Goal: Task Accomplishment & Management: Complete application form

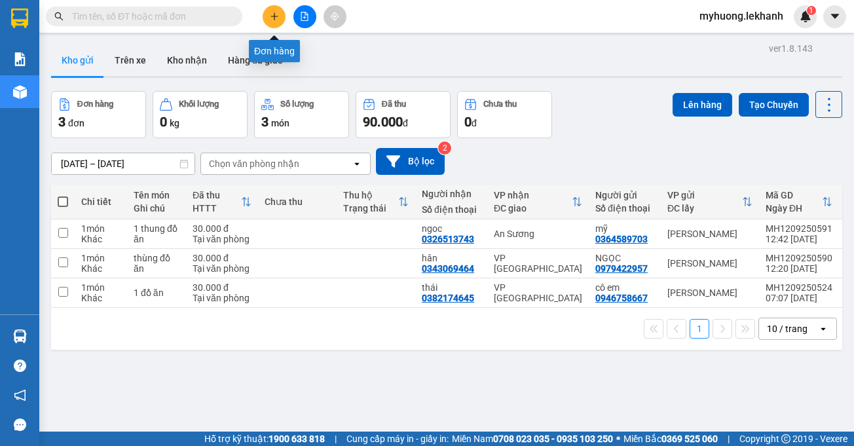
click at [277, 22] on button at bounding box center [274, 16] width 23 height 23
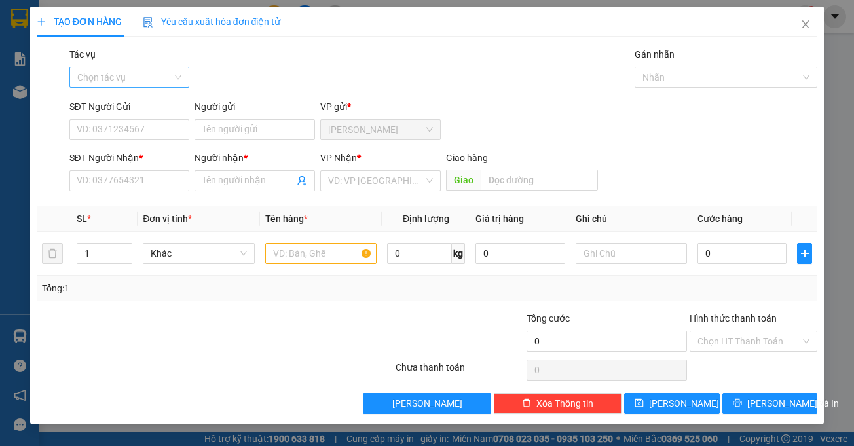
click at [160, 77] on input "Tác vụ" at bounding box center [125, 77] width 96 height 20
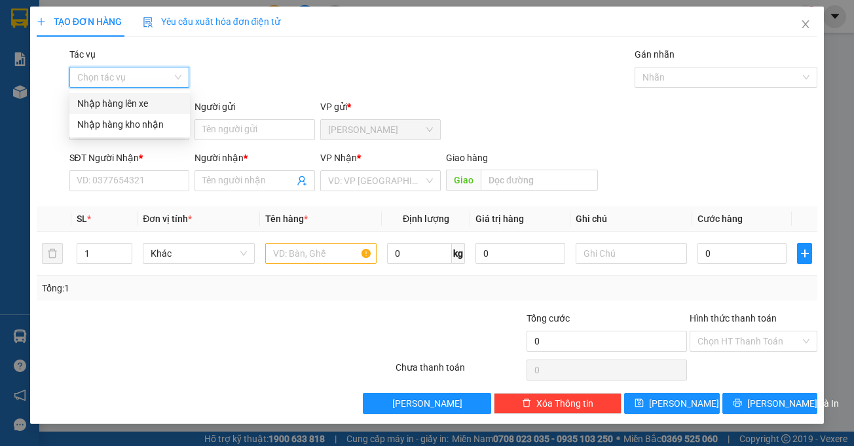
click at [144, 107] on div "Nhập hàng lên xe" at bounding box center [129, 103] width 105 height 14
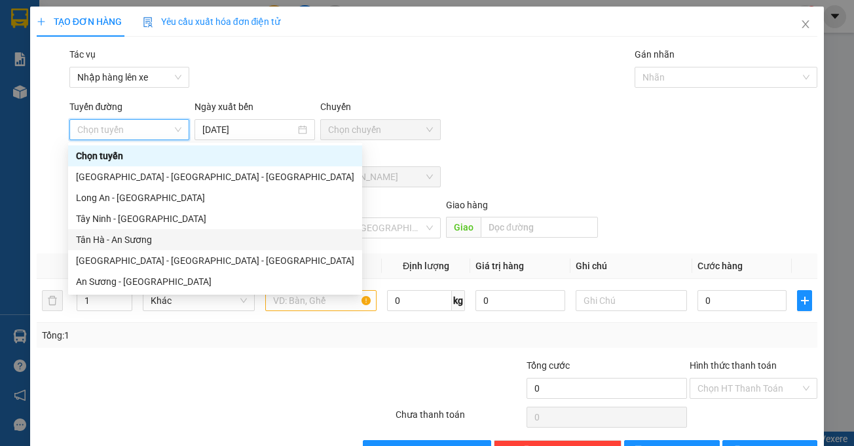
click at [144, 244] on div "Tân Hà - An Sương" at bounding box center [215, 239] width 278 height 14
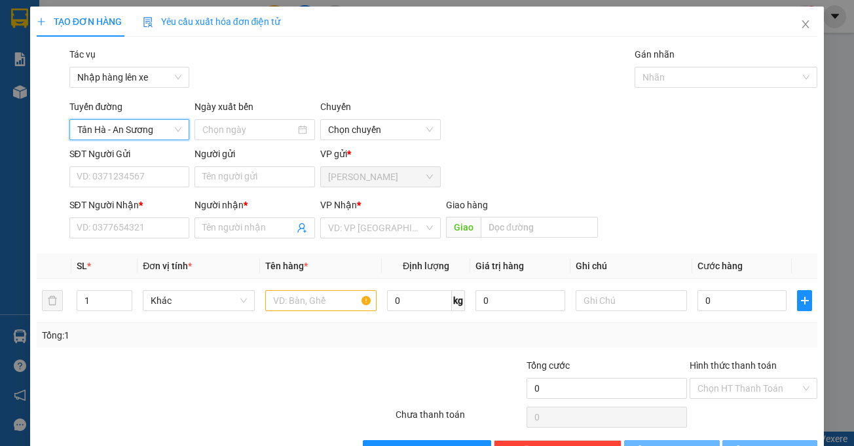
type input "[DATE]"
click at [386, 230] on input "search" at bounding box center [376, 228] width 96 height 20
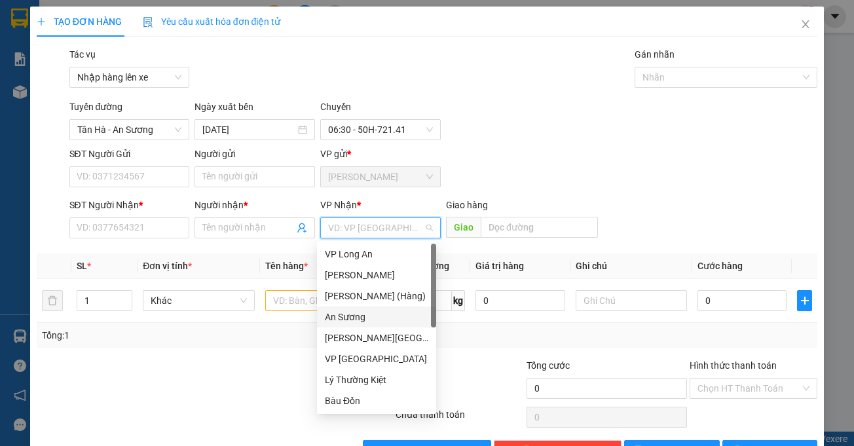
click at [356, 316] on div "An Sương" at bounding box center [376, 317] width 103 height 14
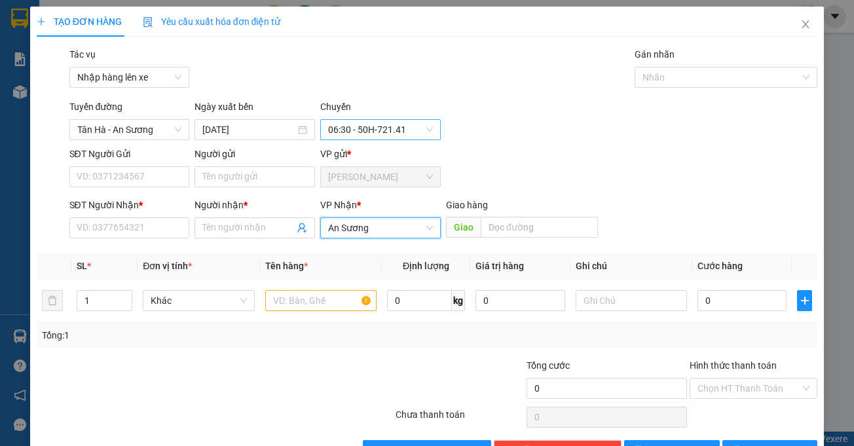
click at [418, 132] on span "06:30 - 50H-721.41" at bounding box center [380, 130] width 105 height 20
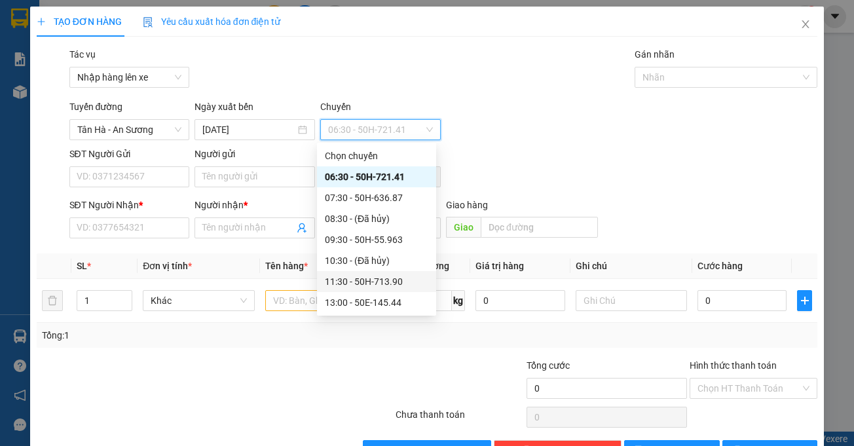
click at [363, 284] on div "11:30 - 50H-713.90" at bounding box center [376, 281] width 103 height 14
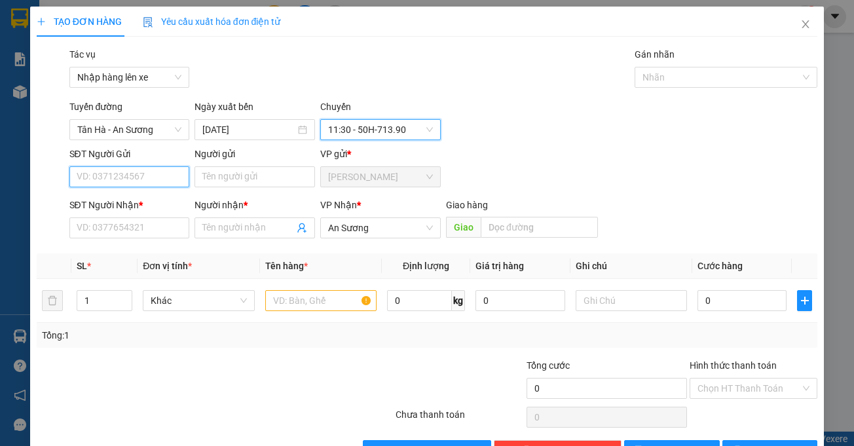
click at [149, 175] on input "SĐT Người Gửi" at bounding box center [129, 176] width 120 height 21
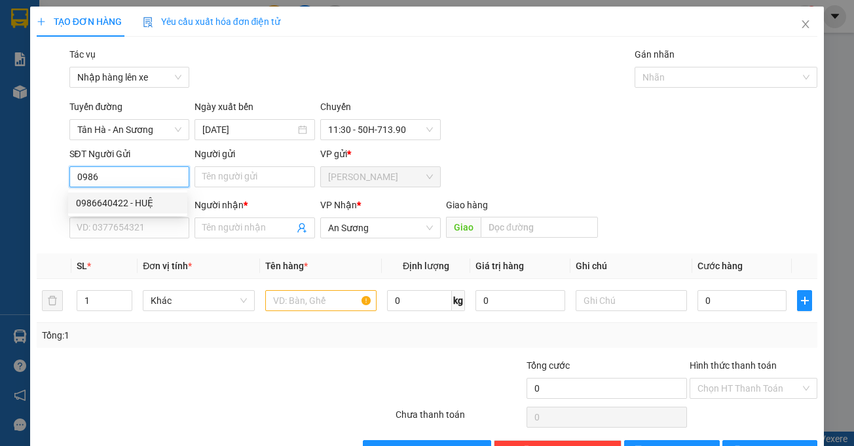
click at [152, 200] on div "0986640422 - HUỆ" at bounding box center [127, 203] width 103 height 14
type input "0986640422"
type input "HUỆ"
type input "60.000"
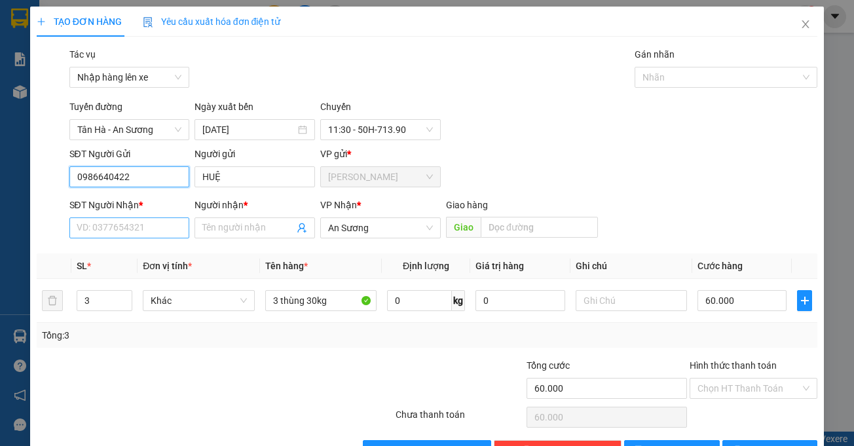
type input "0986640422"
click at [163, 229] on input "SĐT Người Nhận *" at bounding box center [129, 227] width 120 height 21
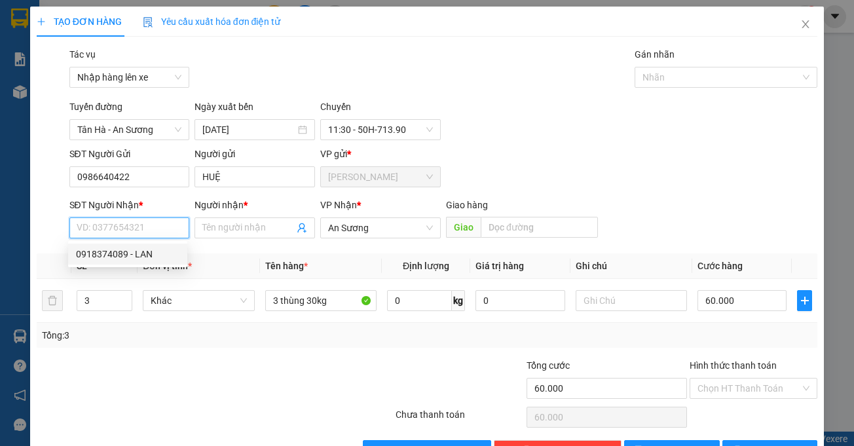
click at [145, 256] on div "0918374089 - LAN" at bounding box center [127, 254] width 103 height 14
type input "0918374089"
type input "LAN"
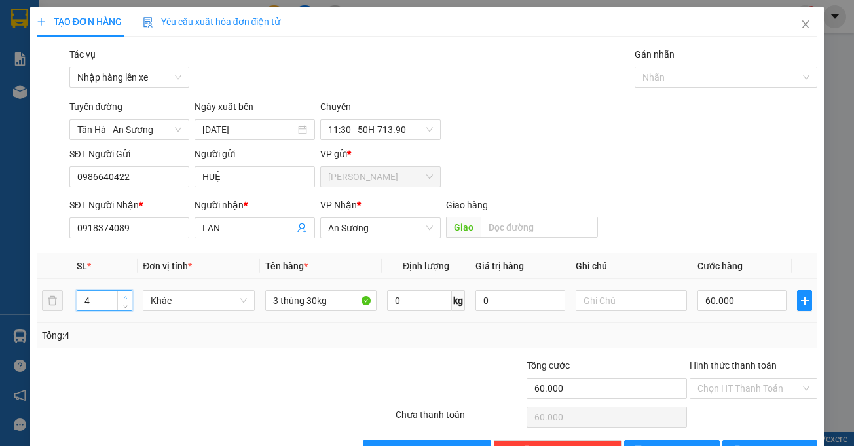
click at [124, 295] on icon "up" at bounding box center [125, 297] width 5 height 5
click at [124, 308] on span "down" at bounding box center [125, 305] width 8 height 8
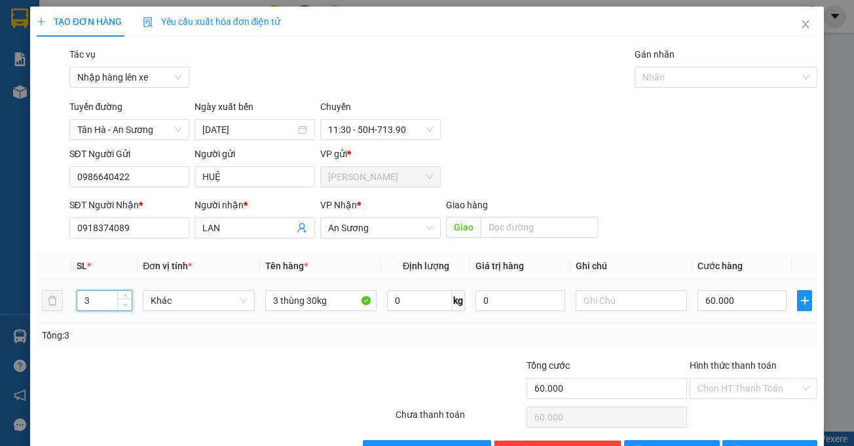
click at [124, 308] on span "down" at bounding box center [125, 305] width 8 height 8
type input "1"
click at [124, 308] on span "down" at bounding box center [125, 305] width 8 height 8
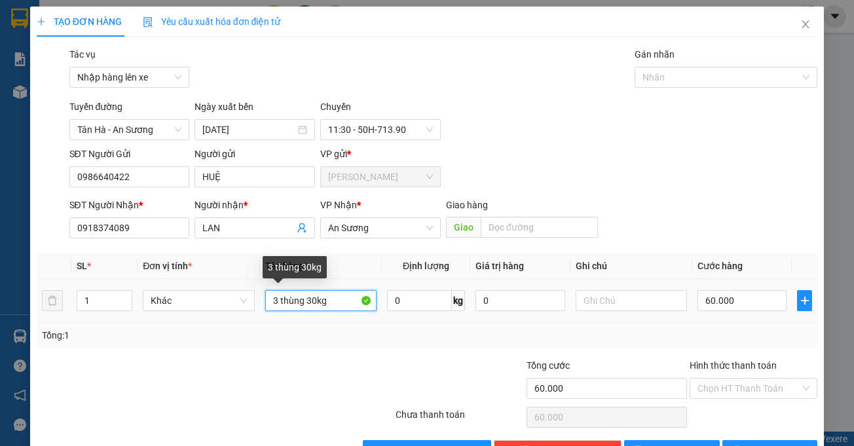
drag, startPoint x: 328, startPoint y: 307, endPoint x: 207, endPoint y: 311, distance: 121.2
click at [207, 311] on tr "1 Khác 3 thùng 30kg 0 kg 0 60.000" at bounding box center [427, 301] width 781 height 44
type input "1 thùng mc"
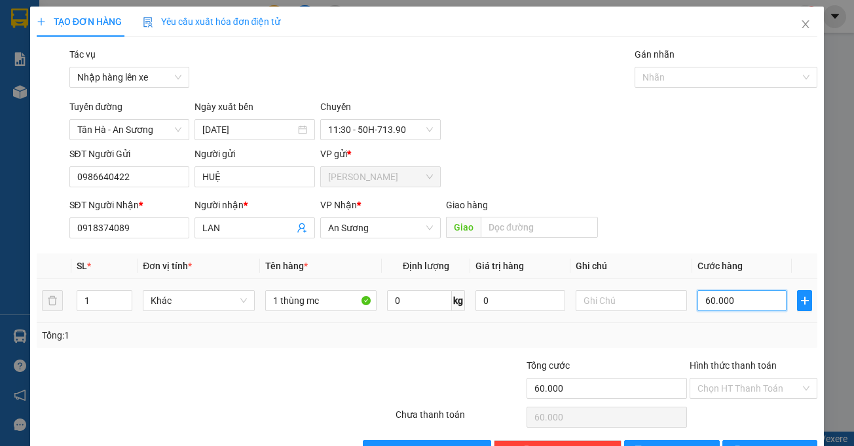
click at [725, 302] on input "60.000" at bounding box center [741, 300] width 89 height 21
type input "3"
type input "30"
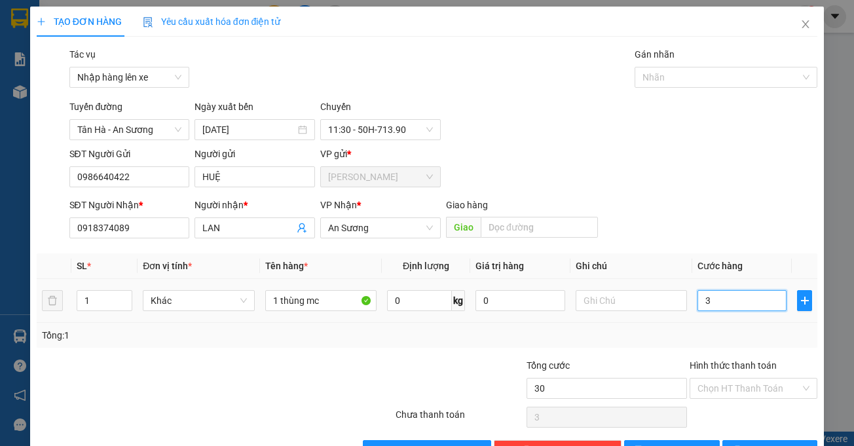
type input "30"
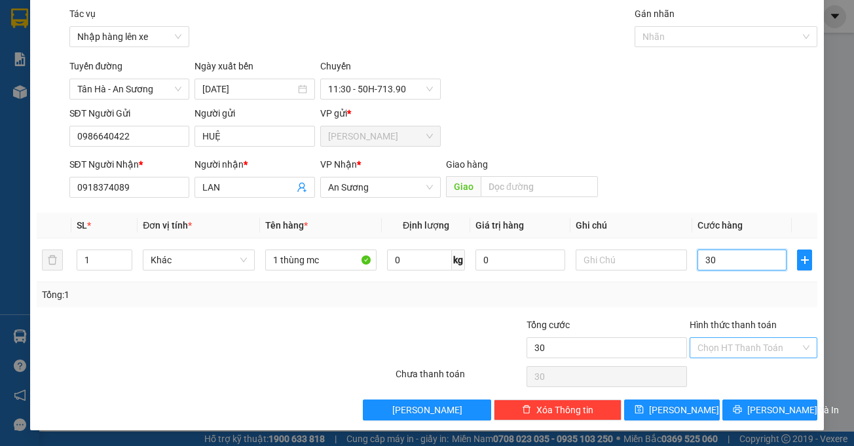
type input "30"
type input "30.000"
click at [720, 346] on input "Hình thức thanh toán" at bounding box center [748, 348] width 103 height 20
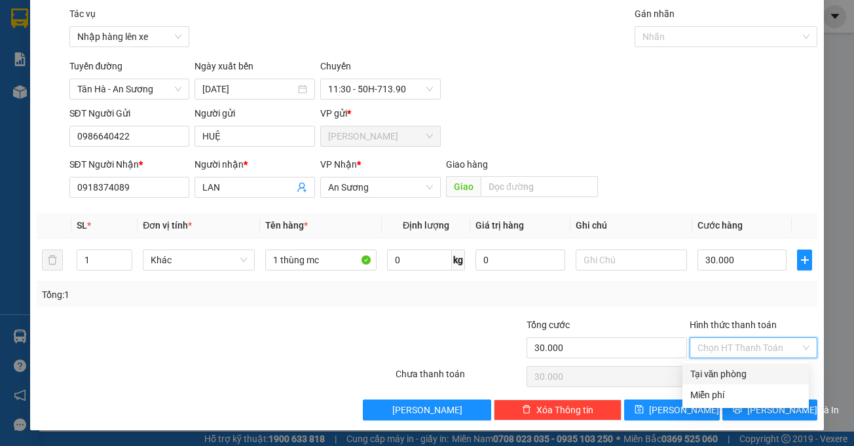
click at [727, 373] on div "Tại văn phòng" at bounding box center [745, 374] width 111 height 14
type input "0"
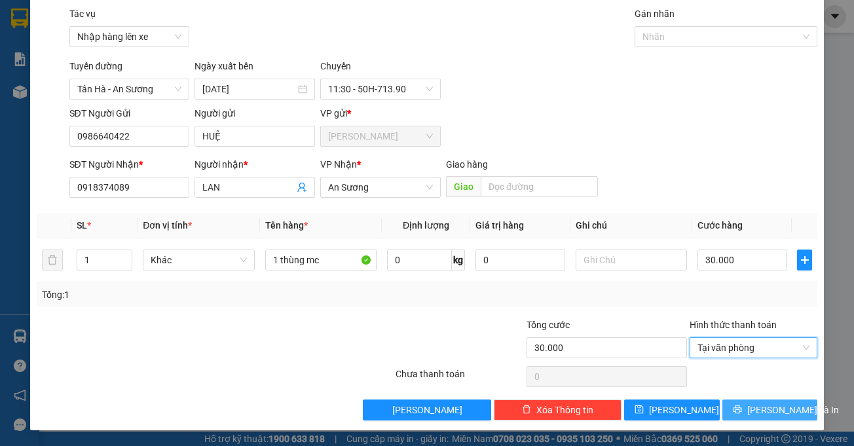
click at [758, 408] on span "[PERSON_NAME] và In" at bounding box center [793, 410] width 92 height 14
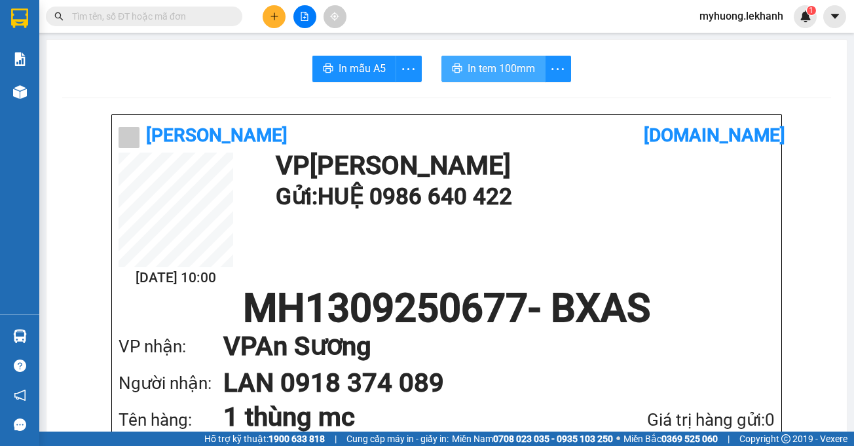
click at [488, 63] on span "In tem 100mm" at bounding box center [500, 68] width 67 height 16
